Goal: Transaction & Acquisition: Purchase product/service

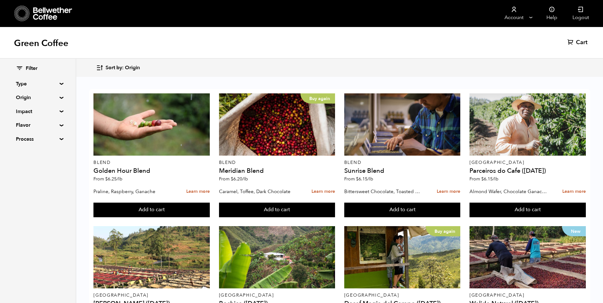
click at [60, 96] on div "Filter Type Blend Single Origin Decaf Seasonal Year Round Origin Blend Brazil B…" at bounding box center [38, 104] width 76 height 91
click at [59, 97] on summary "Origin" at bounding box center [38, 98] width 44 height 8
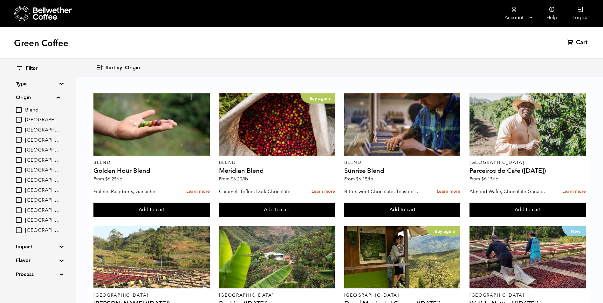
click at [28, 179] on label "[GEOGRAPHIC_DATA]" at bounding box center [38, 180] width 44 height 8
click at [0, 0] on input "[GEOGRAPHIC_DATA]" at bounding box center [0, 0] width 0 height 0
checkbox input "true"
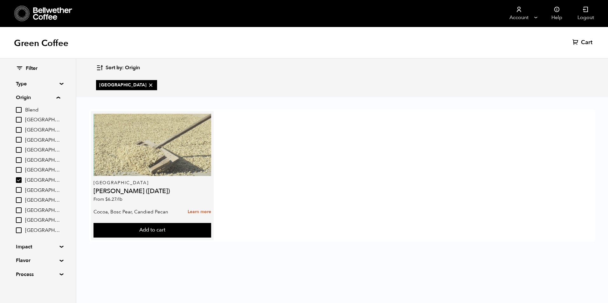
click at [202, 164] on div at bounding box center [151, 145] width 117 height 62
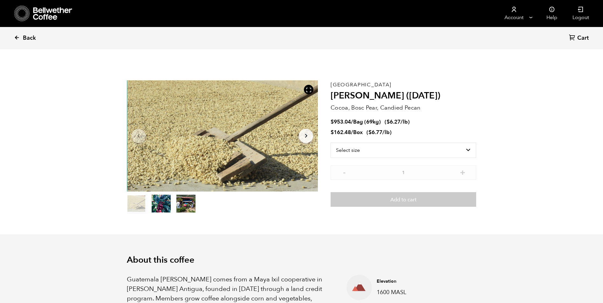
click at [21, 38] on link "Back" at bounding box center [33, 38] width 39 height 22
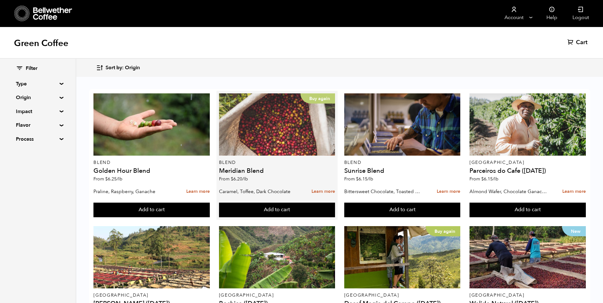
click at [298, 118] on div "Buy again" at bounding box center [277, 124] width 116 height 62
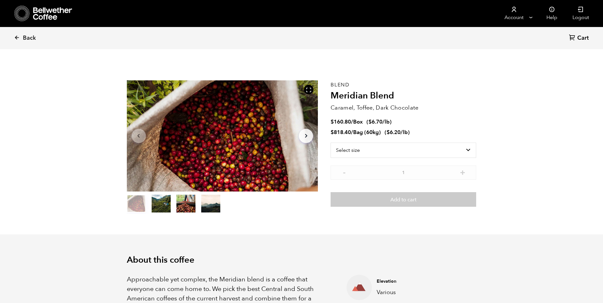
scroll to position [277, 339]
click at [467, 150] on select "Select size Bag (60kg) (132 lbs) Box (24 lbs)" at bounding box center [404, 150] width 146 height 15
select select "bag-3"
click at [331, 143] on select "Select size Bag (60kg) (132 lbs) Box (24 lbs)" at bounding box center [404, 150] width 146 height 15
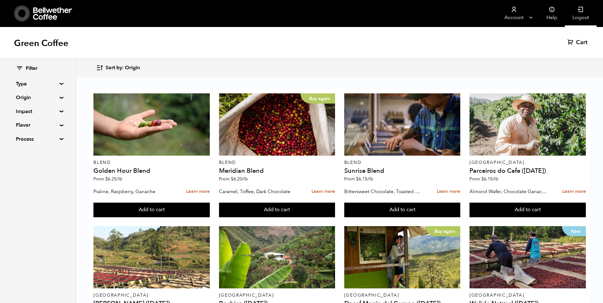
click at [581, 14] on link "Logout" at bounding box center [581, 13] width 32 height 27
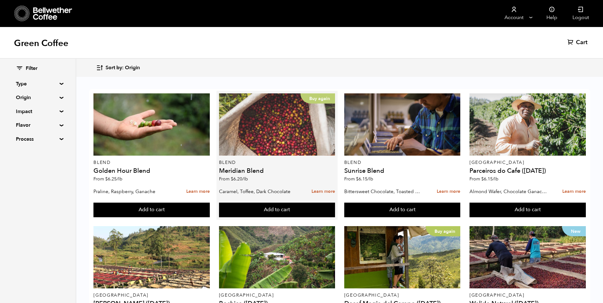
click at [327, 98] on p "Buy again" at bounding box center [317, 98] width 35 height 10
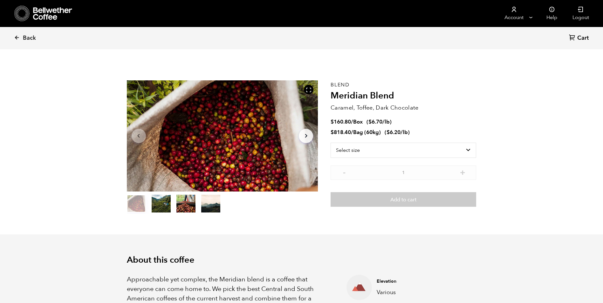
scroll to position [277, 339]
click at [17, 37] on icon at bounding box center [17, 38] width 6 height 6
